Goal: Find specific page/section: Find specific page/section

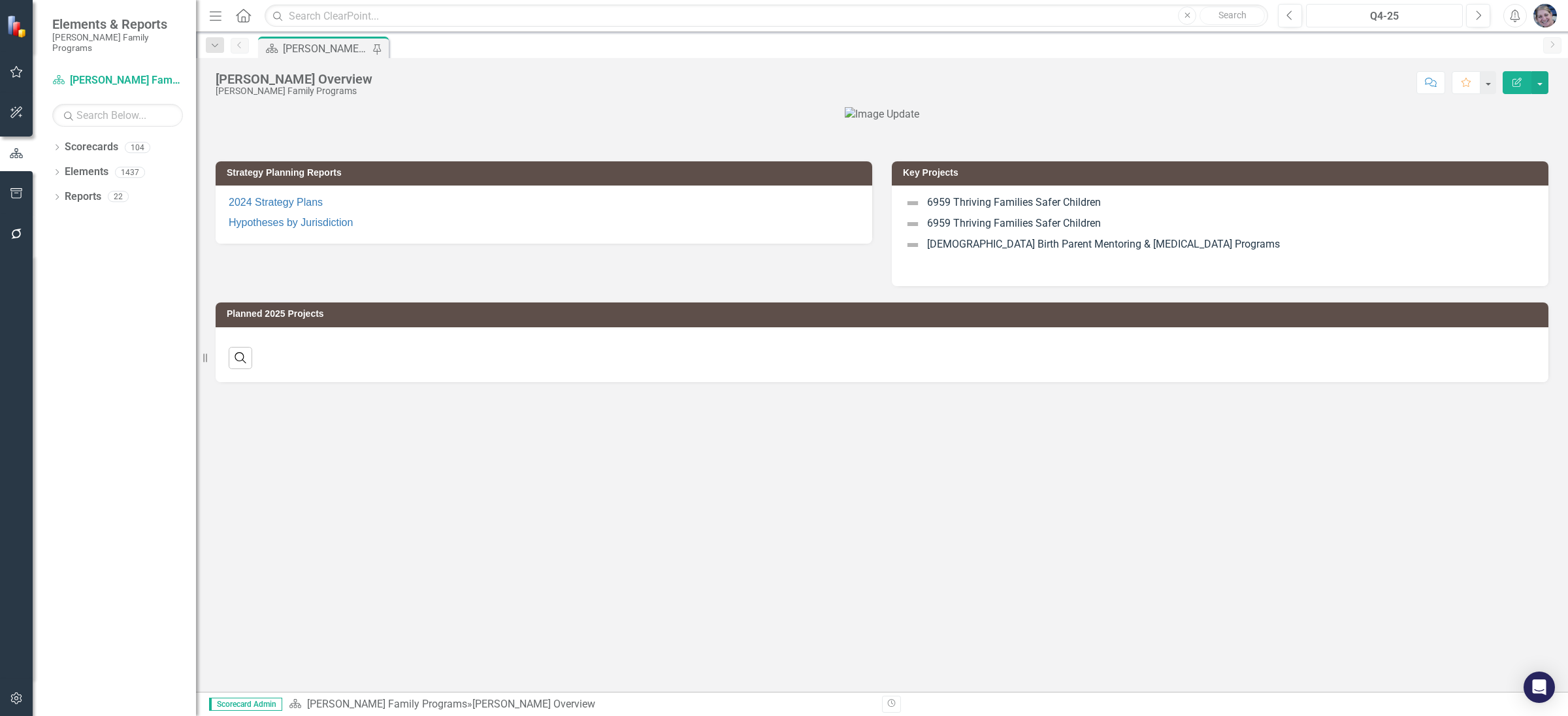
click at [1374, 14] on div "Q4-25" at bounding box center [1384, 16] width 147 height 15
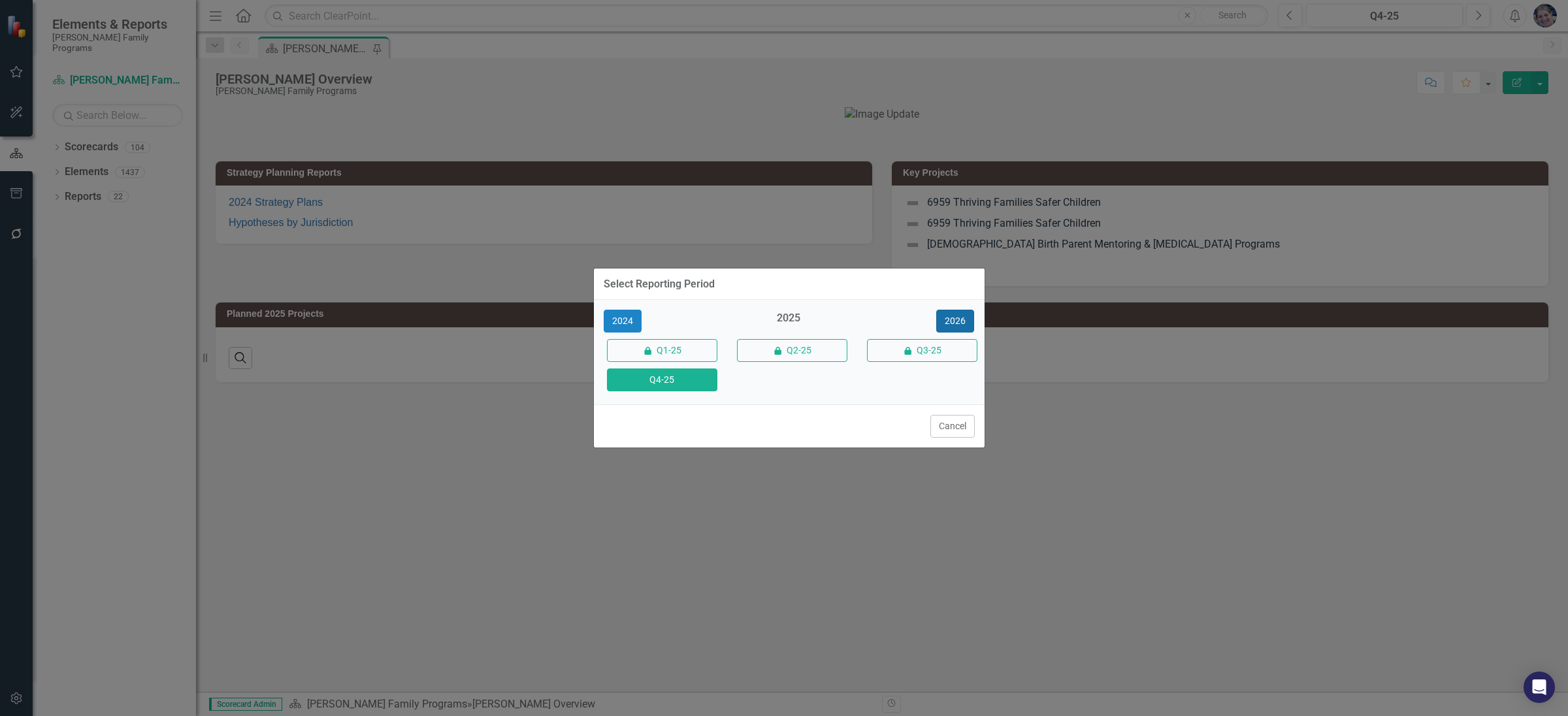
click at [947, 320] on button "2026" at bounding box center [955, 321] width 38 height 23
click at [671, 377] on button "Q4-26" at bounding box center [662, 379] width 110 height 23
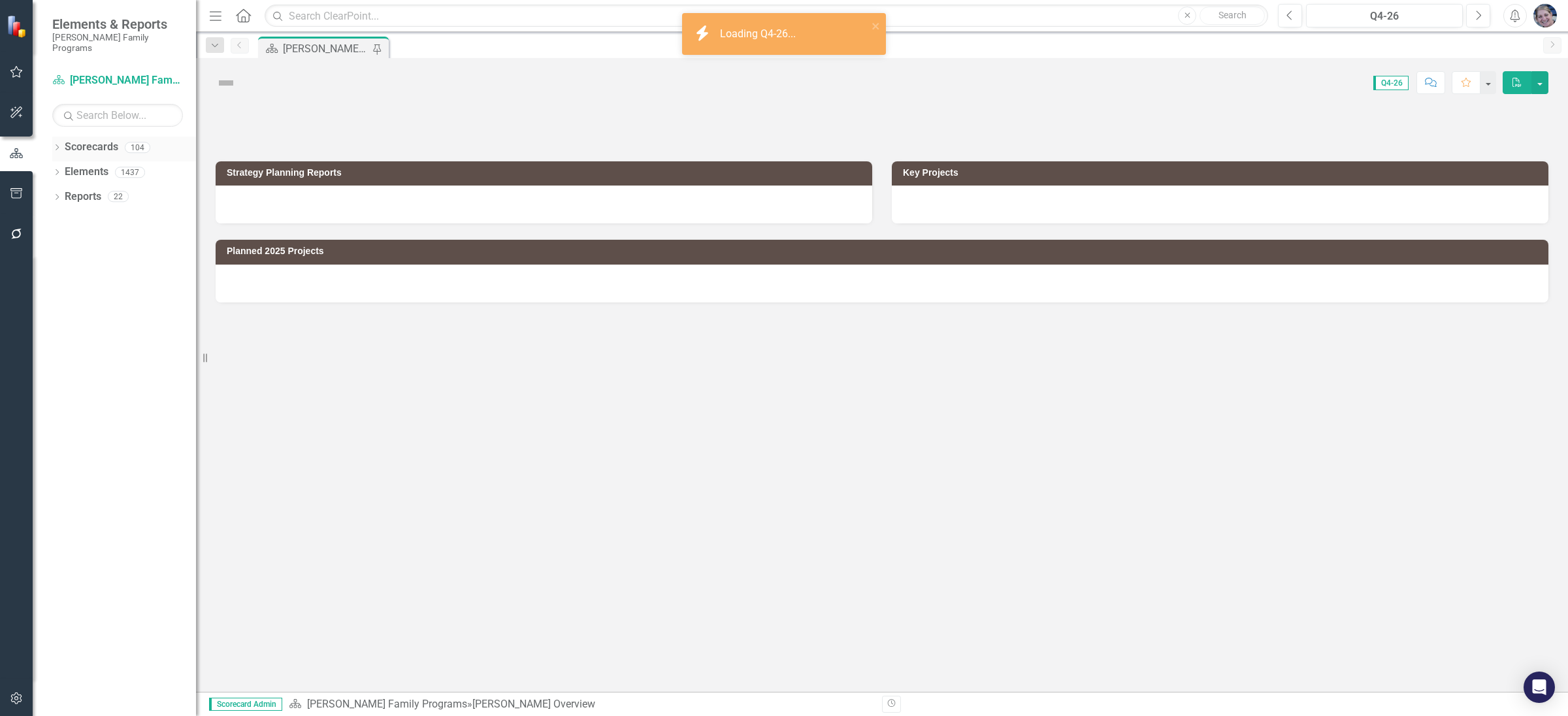
click at [56, 136] on div "Dropdown Scorecards 104" at bounding box center [124, 148] width 144 height 25
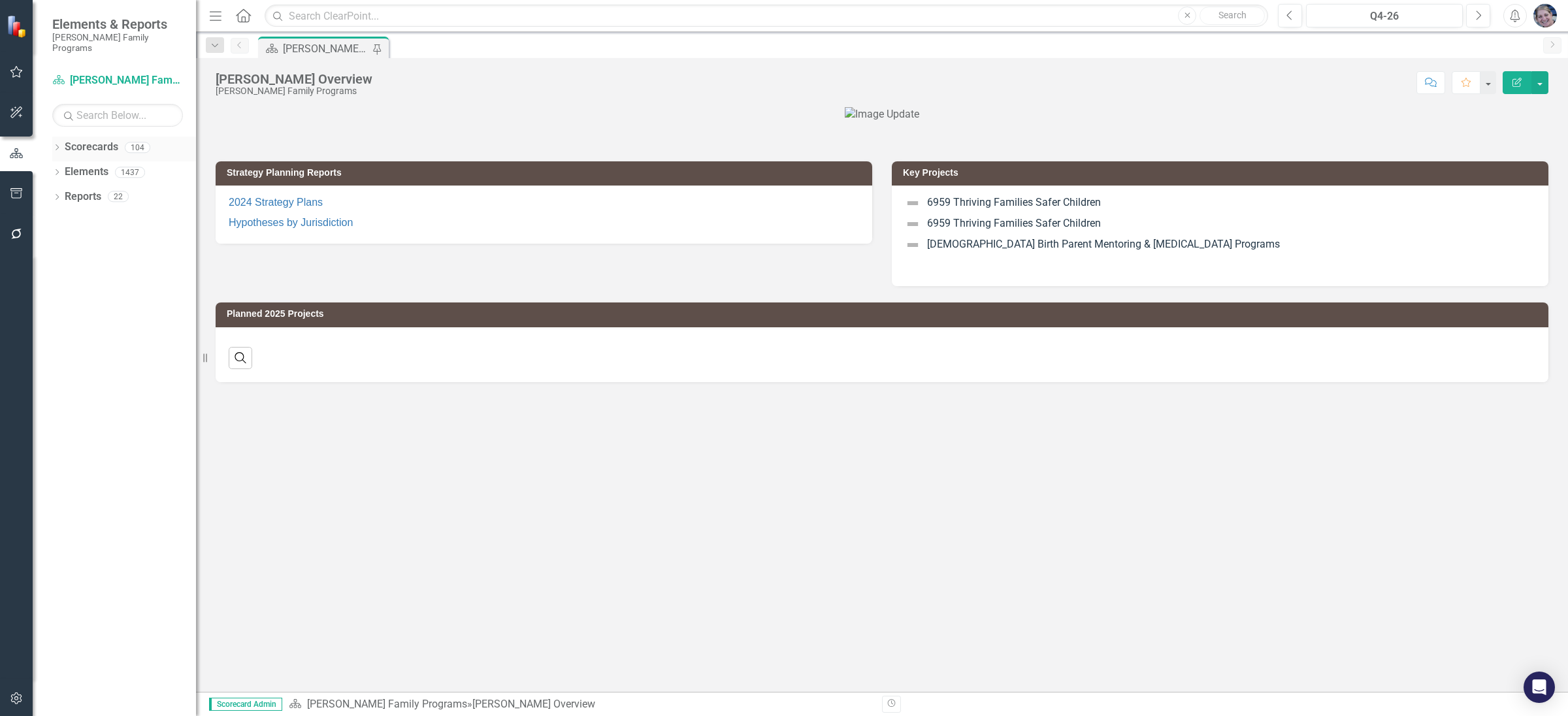
click at [57, 145] on icon "Dropdown" at bounding box center [57, 148] width 9 height 7
click at [63, 168] on icon "Dropdown" at bounding box center [63, 171] width 9 height 8
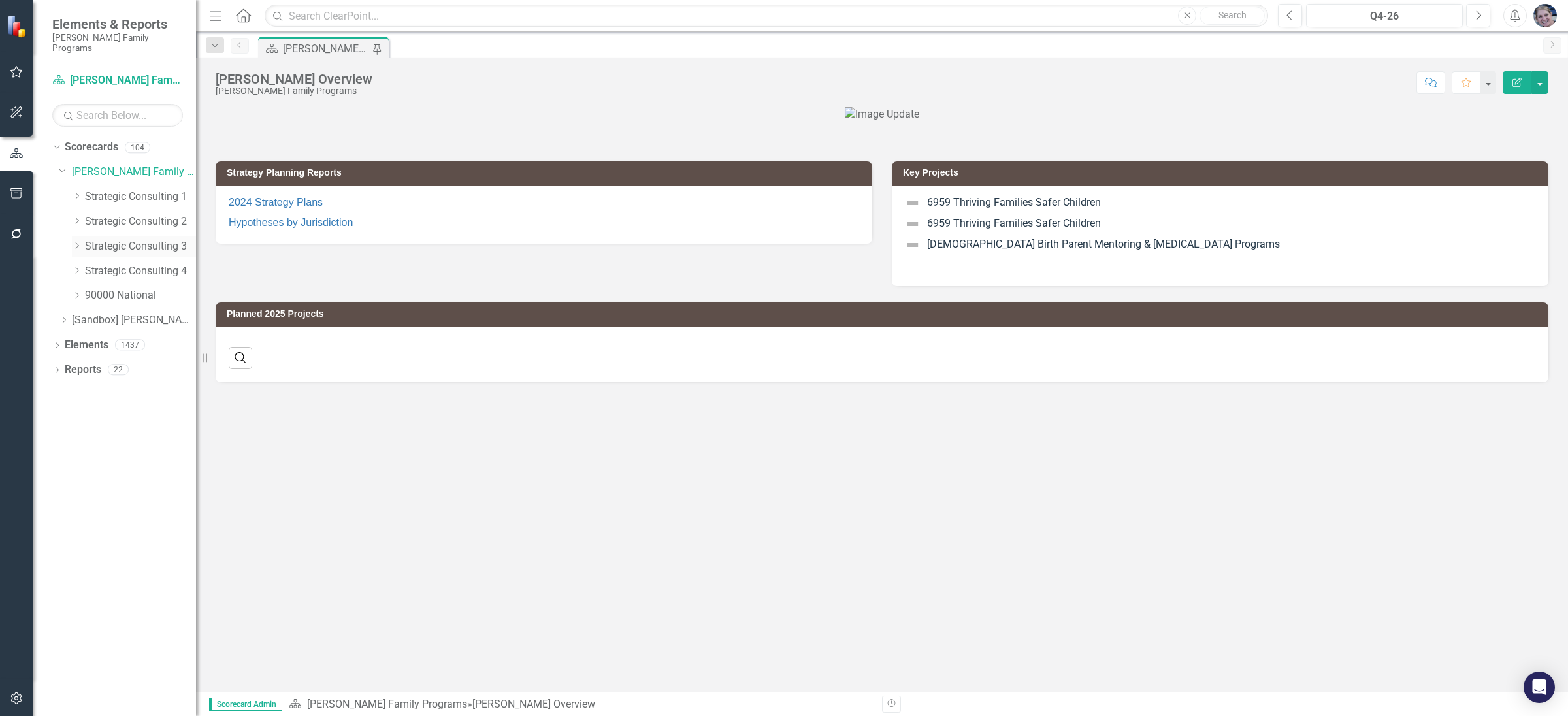
click at [73, 236] on div "Dropdown Strategic Consulting 3" at bounding box center [134, 246] width 124 height 21
click at [76, 242] on icon "Dropdown" at bounding box center [76, 245] width 9 height 8
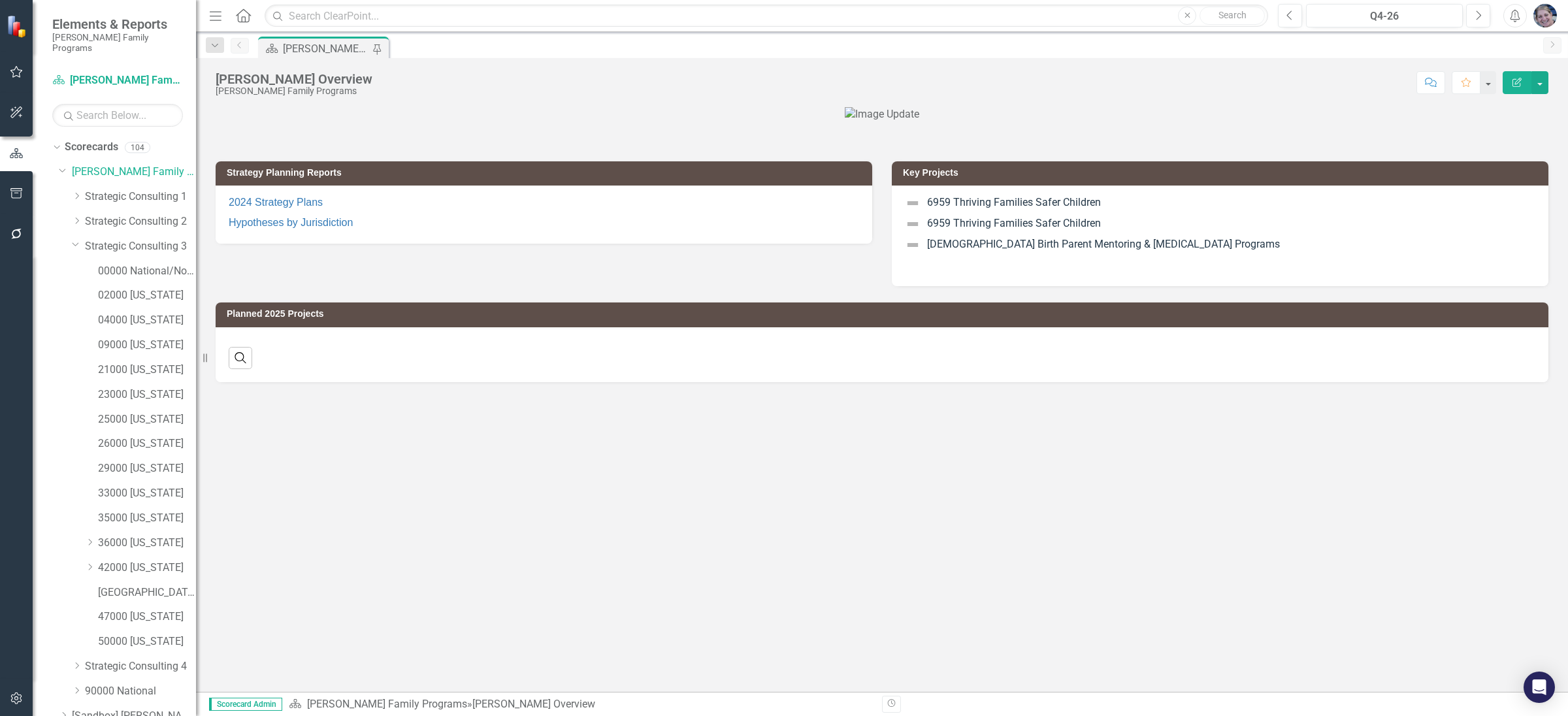
scroll to position [53, 0]
click at [144, 582] on link "50000 [US_STATE]" at bounding box center [146, 589] width 98 height 15
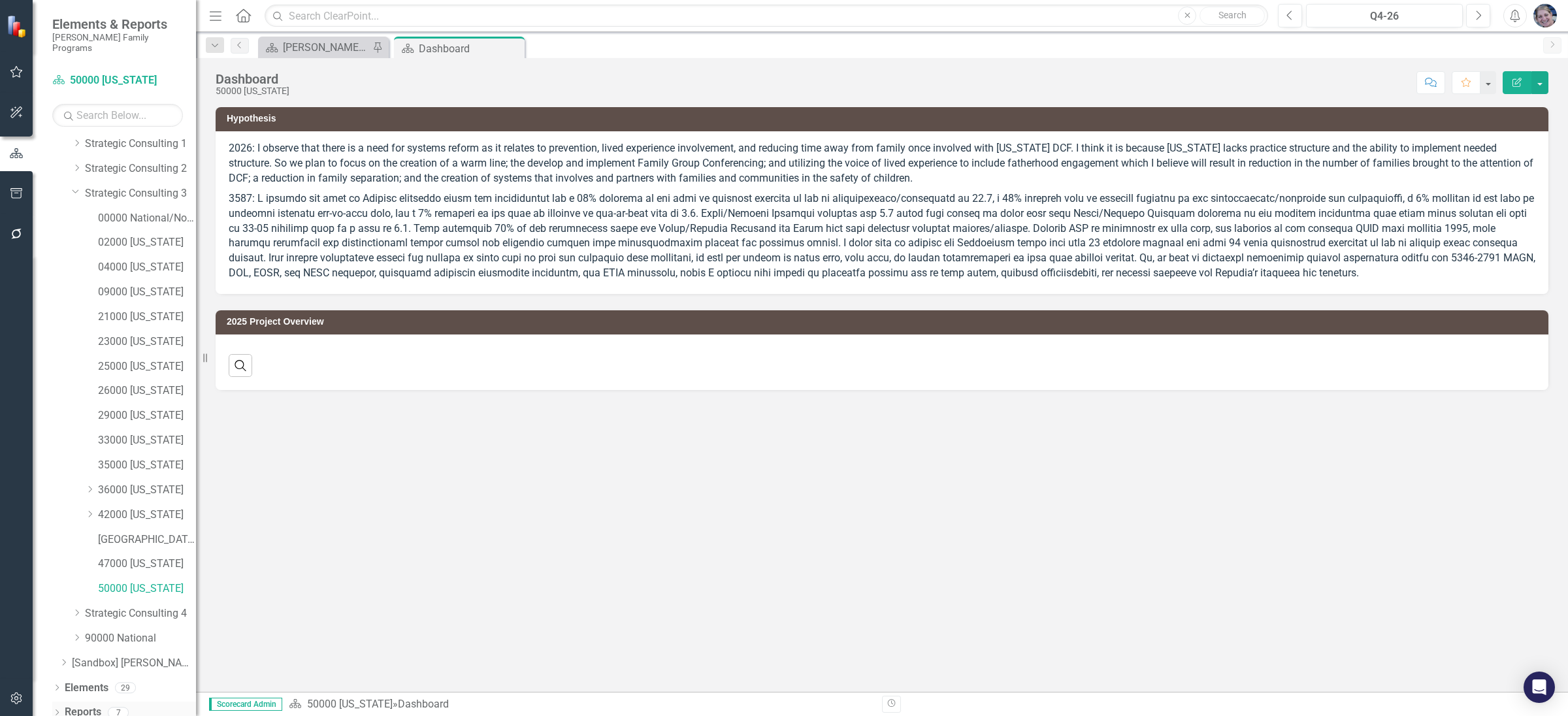
click at [79, 705] on link "Reports" at bounding box center [83, 713] width 37 height 15
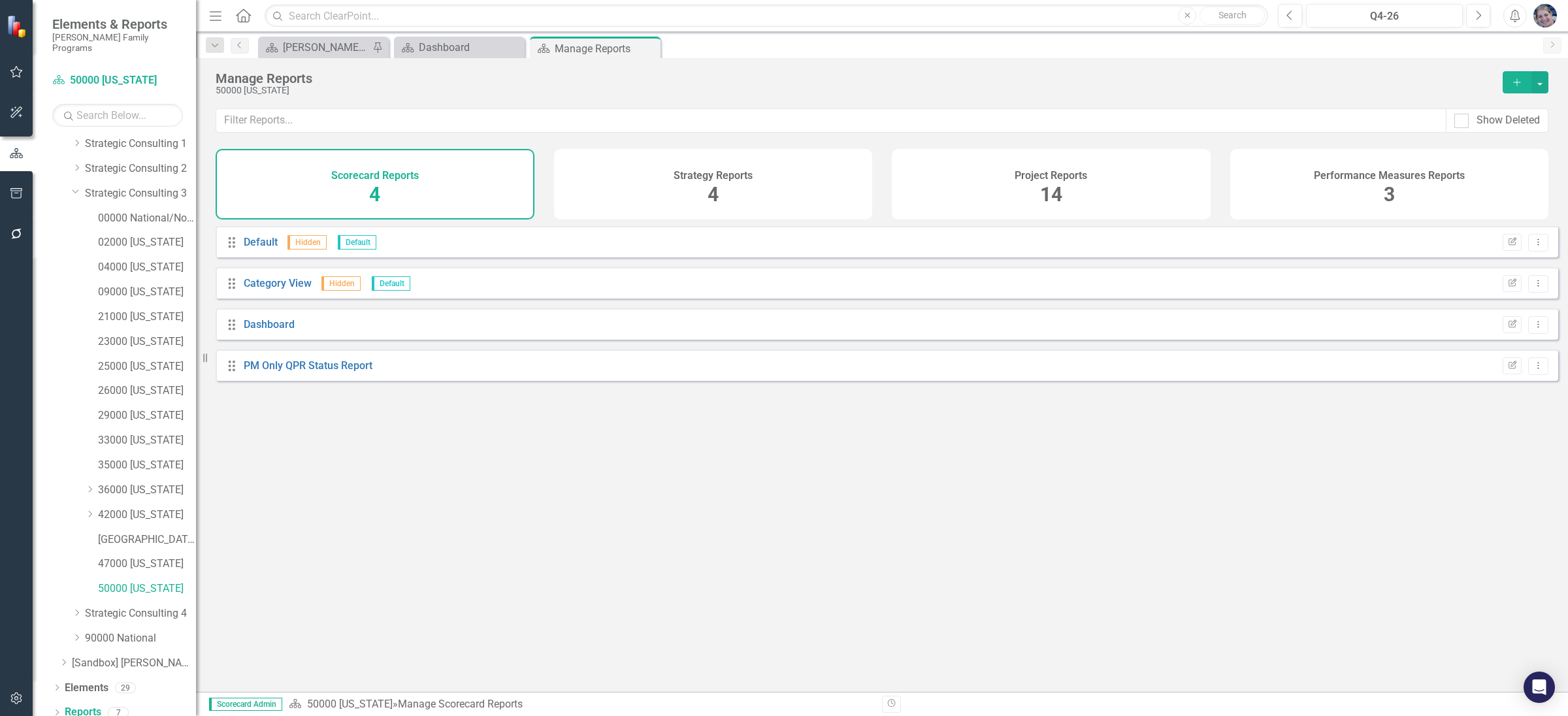
click at [1045, 187] on span "14" at bounding box center [1052, 194] width 22 height 23
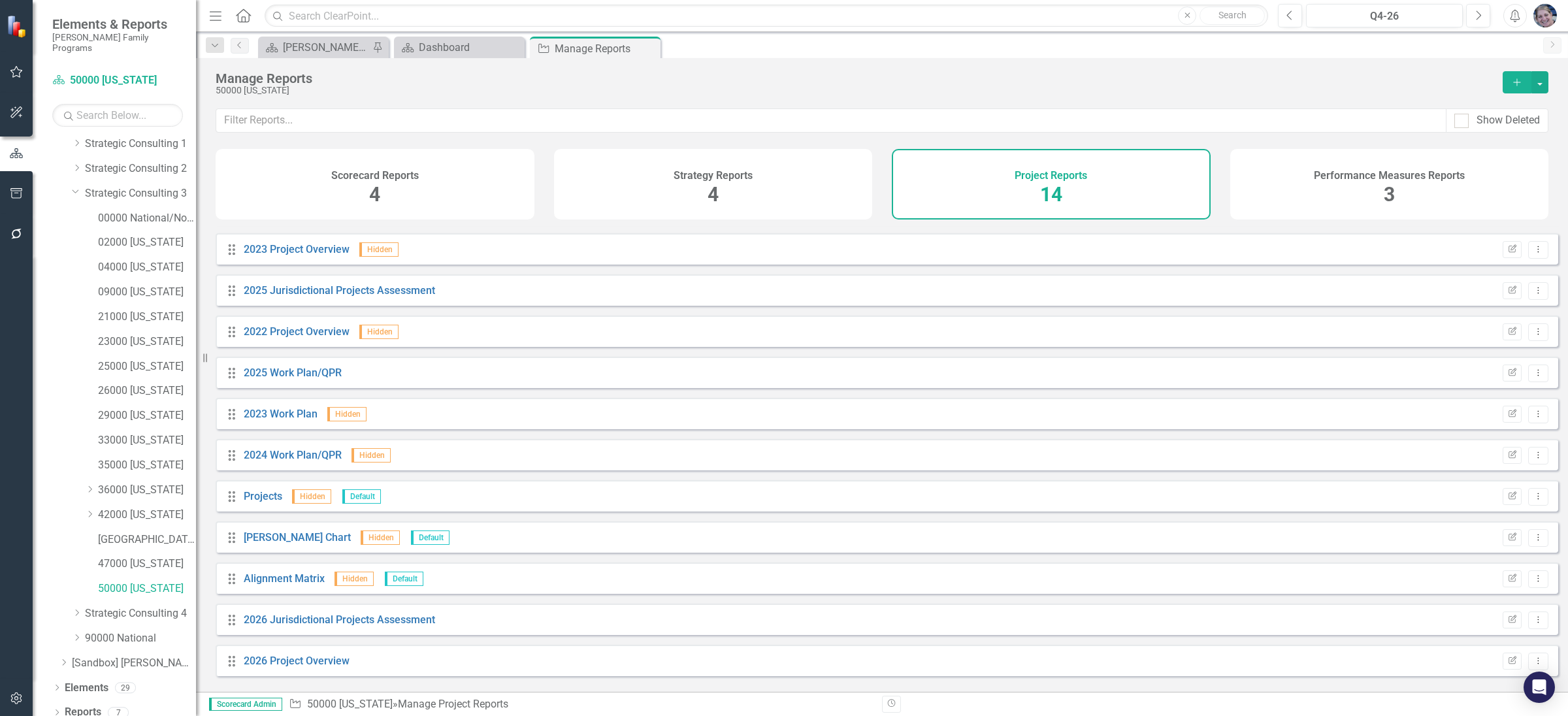
scroll to position [122, 0]
click at [357, 622] on link "2026 Jurisdictional Projects Assessment" at bounding box center [340, 616] width 192 height 12
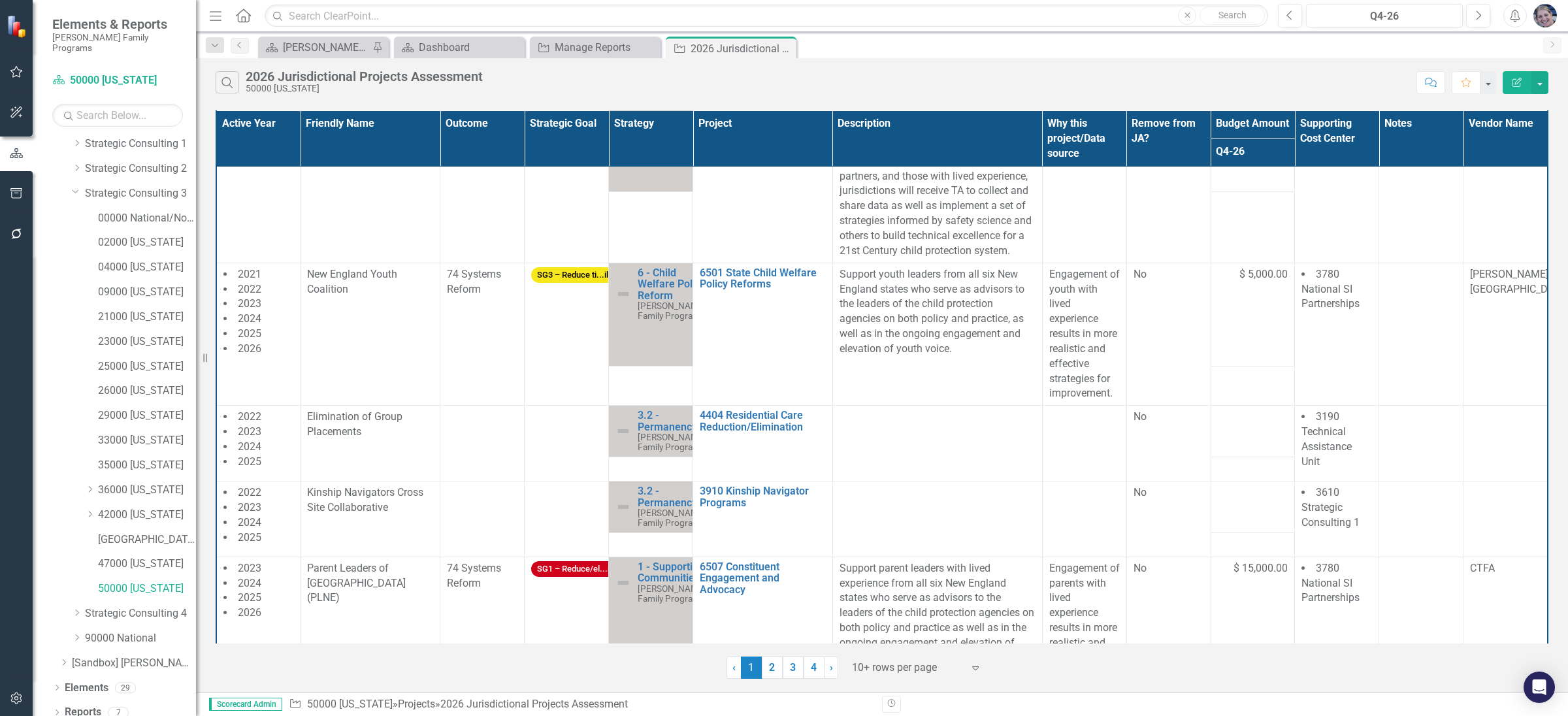
scroll to position [151, 0]
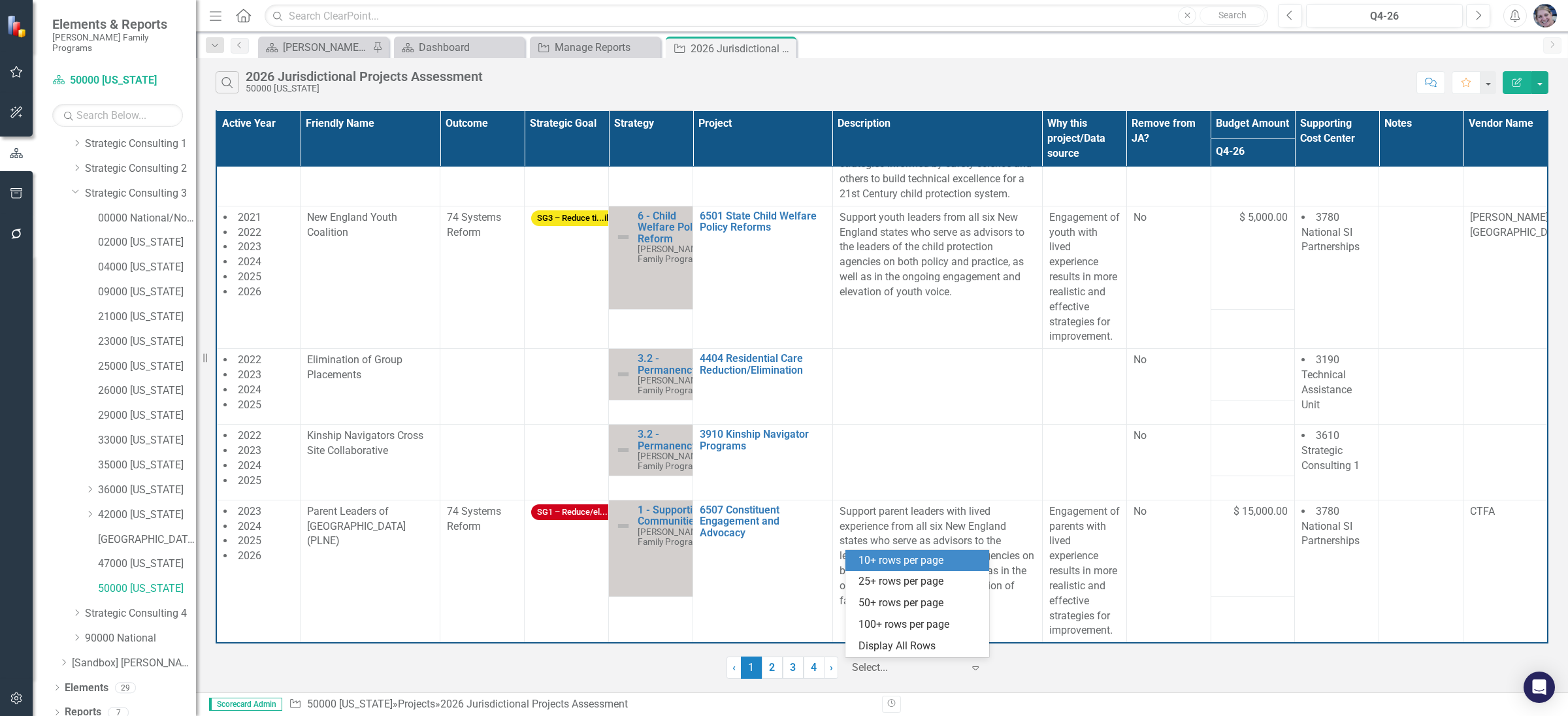
click at [903, 671] on div at bounding box center [908, 668] width 111 height 18
click at [903, 649] on div "Display All Rows" at bounding box center [919, 647] width 122 height 15
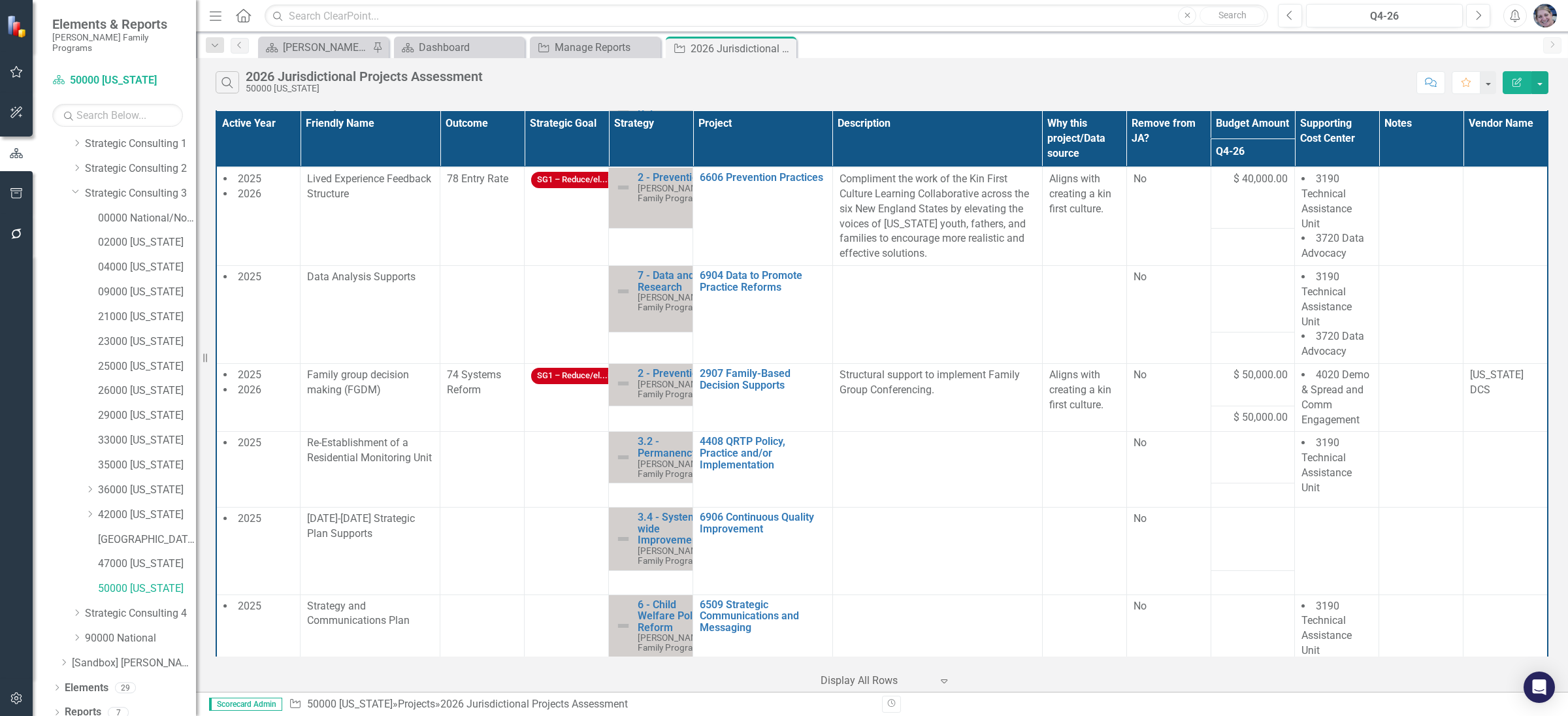
scroll to position [827, 0]
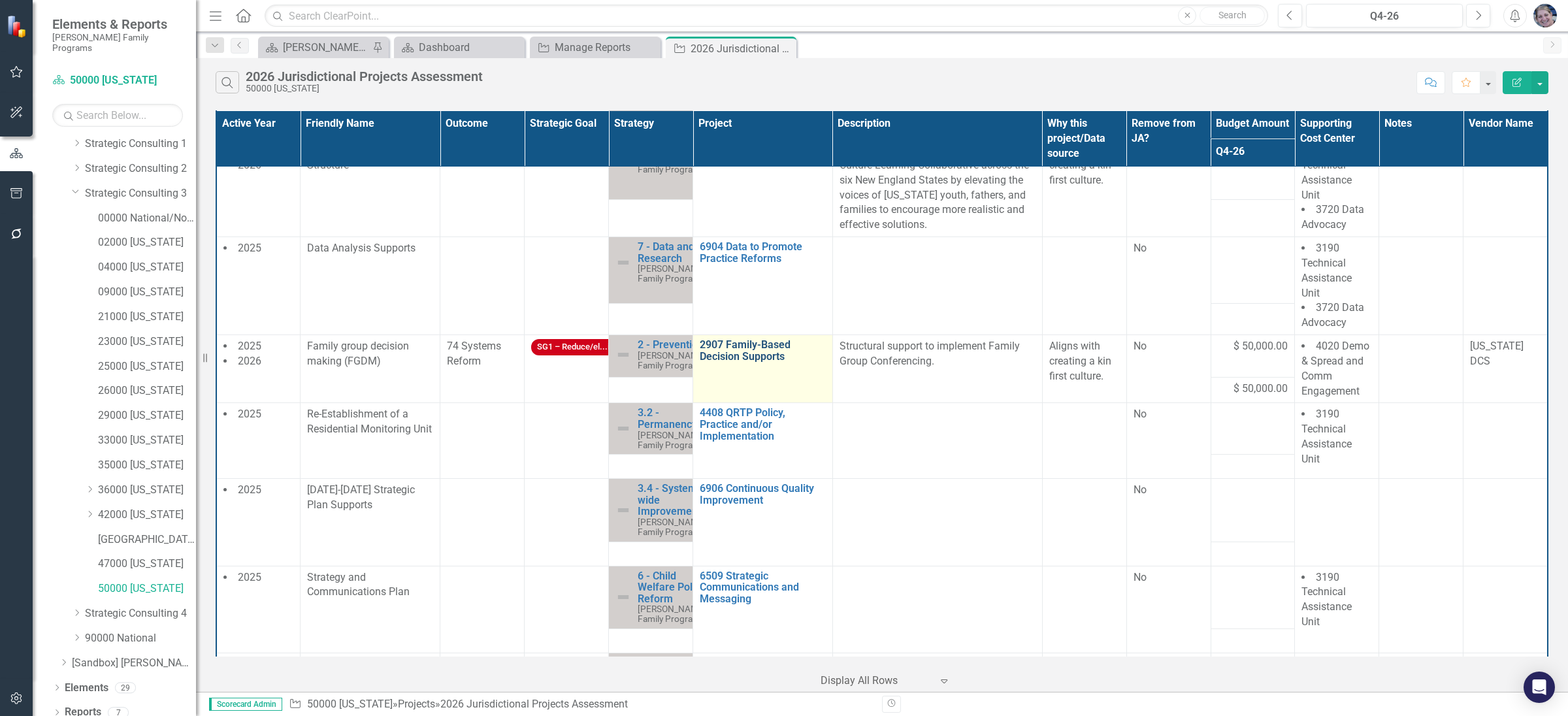
click at [733, 362] on link "2907 Family-Based Decision Supports" at bounding box center [762, 350] width 126 height 23
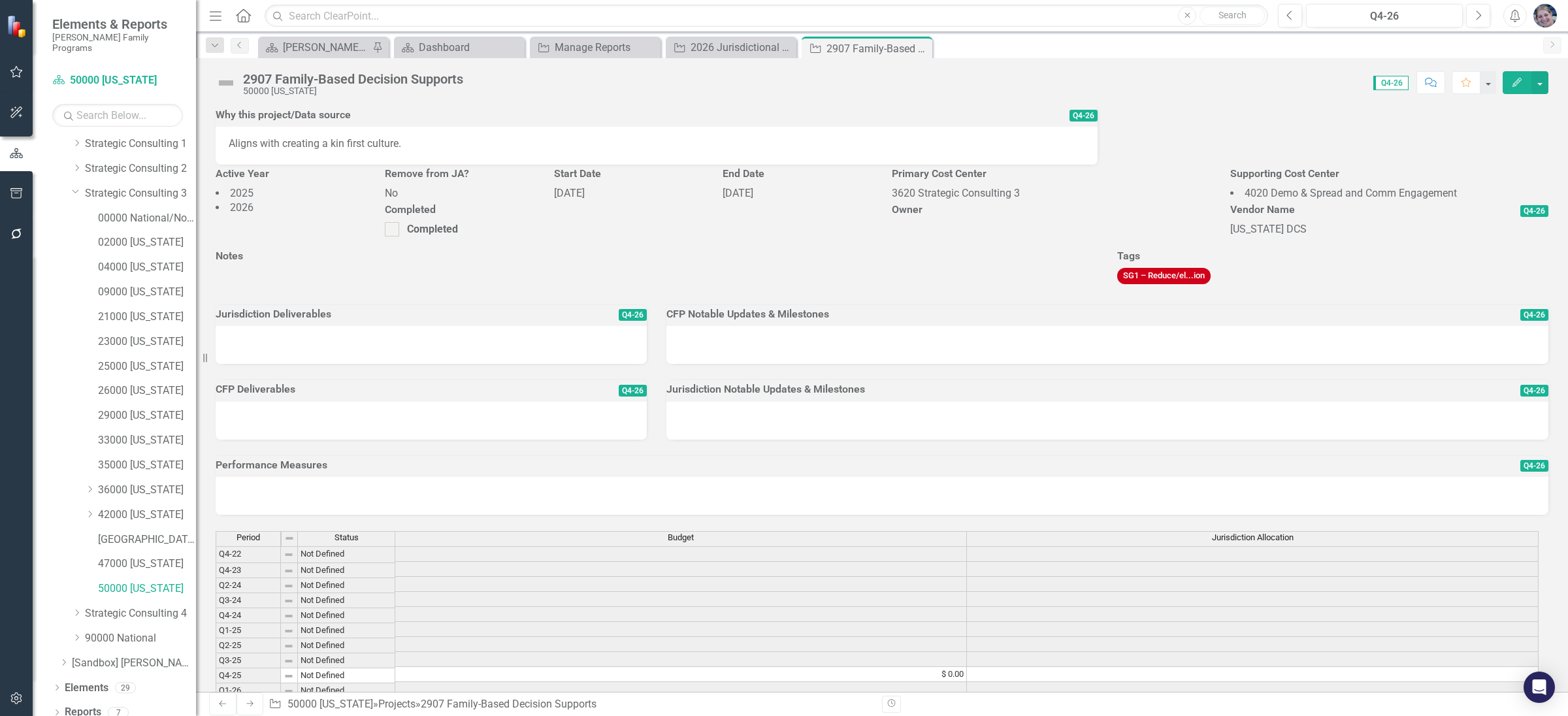
scroll to position [44, 0]
